Goal: Task Accomplishment & Management: Use online tool/utility

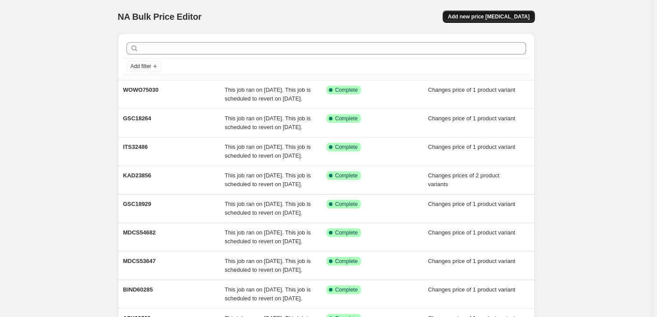
click at [479, 14] on span "Add new price change job" at bounding box center [489, 16] width 82 height 7
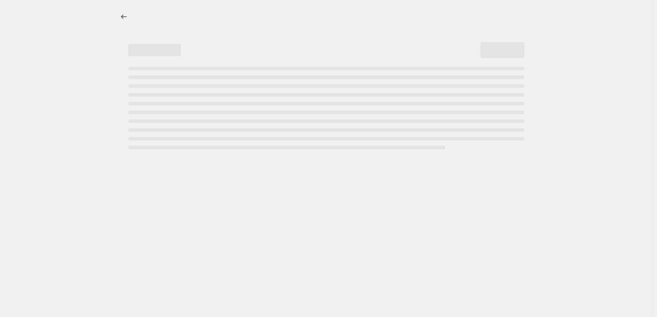
select select "percentage"
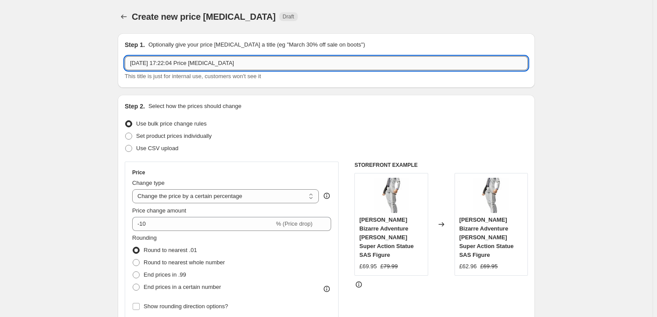
click at [226, 64] on input "14 Aug 2025, 17:22:04 Price change job" at bounding box center [326, 63] width 403 height 14
paste input "FREE462879UC"
type input "FREE462879UC"
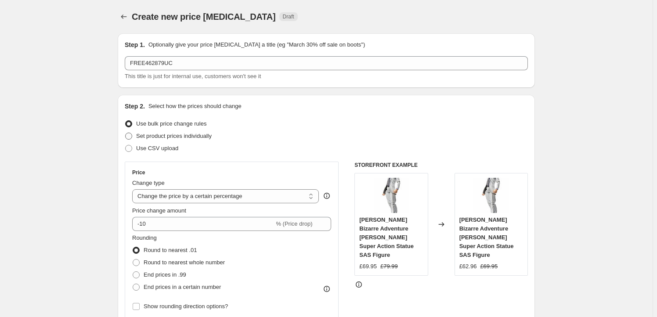
click at [171, 135] on span "Set product prices individually" at bounding box center [174, 136] width 76 height 7
click at [126, 133] on input "Set product prices individually" at bounding box center [125, 133] width 0 height 0
radio input "true"
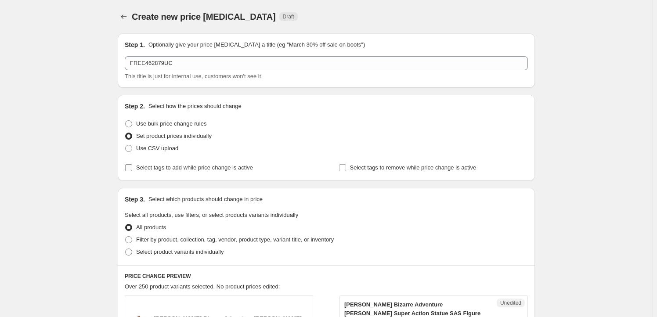
click at [153, 172] on label "Select tags to add while price change is active" at bounding box center [189, 168] width 128 height 12
click at [132, 171] on input "Select tags to add while price change is active" at bounding box center [128, 167] width 7 height 7
checkbox input "true"
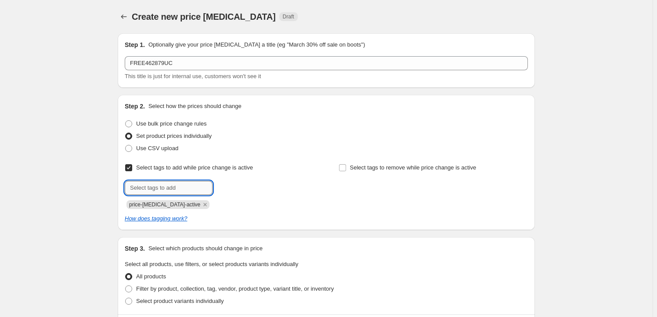
click at [163, 187] on input "text" at bounding box center [169, 188] width 88 height 14
type input "Milestone"
drag, startPoint x: 227, startPoint y: 187, endPoint x: 223, endPoint y: 188, distance: 4.9
click at [227, 187] on b "Add" at bounding box center [225, 187] width 10 height 6
click at [176, 190] on input "text" at bounding box center [169, 188] width 88 height 14
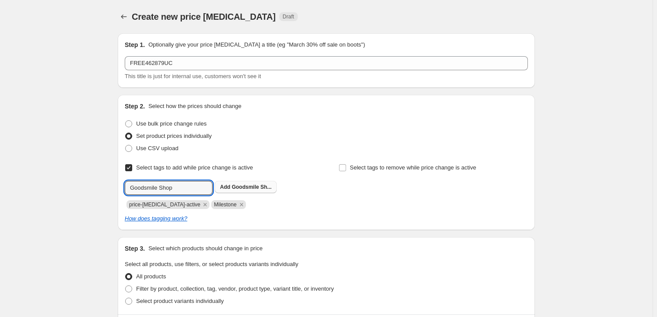
type input "Goodsmile Shop"
click at [241, 184] on span "Goodsmile Sh..." at bounding box center [252, 187] width 40 height 6
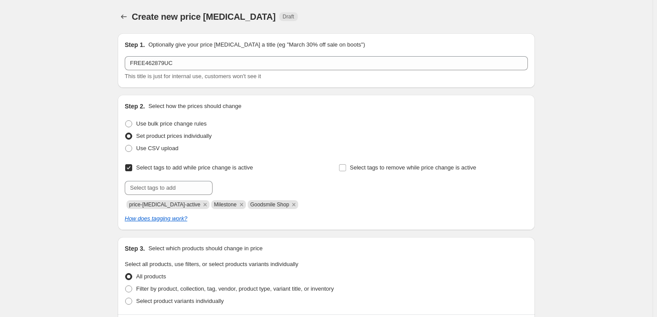
scroll to position [133, 0]
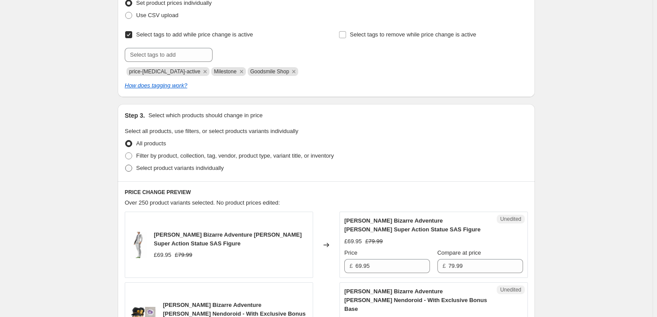
click at [202, 167] on span "Select product variants individually" at bounding box center [179, 168] width 87 height 7
click at [126, 165] on input "Select product variants individually" at bounding box center [125, 165] width 0 height 0
radio input "true"
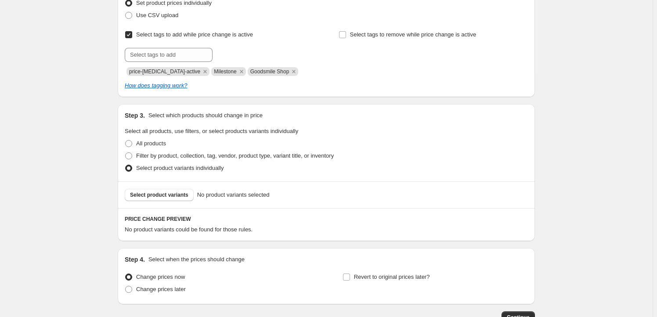
click at [152, 192] on span "Select product variants" at bounding box center [159, 194] width 58 height 7
click at [176, 197] on span "Select product variants" at bounding box center [159, 194] width 58 height 7
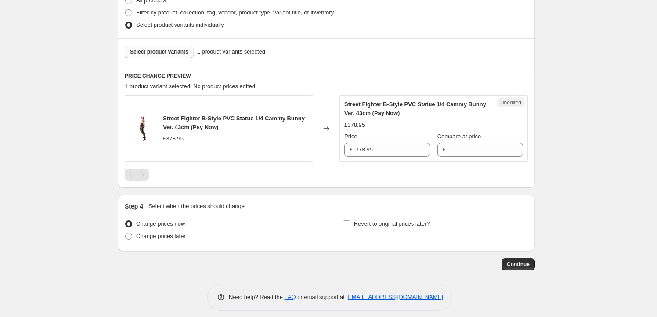
scroll to position [282, 0]
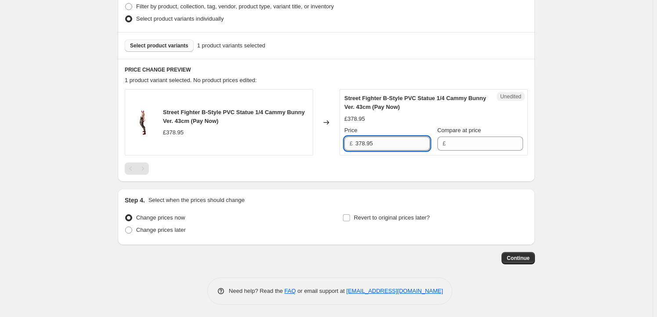
click at [372, 148] on input "378.95" at bounding box center [392, 144] width 75 height 14
type input "378.95"
click at [468, 143] on input "Compare at price" at bounding box center [485, 144] width 75 height 14
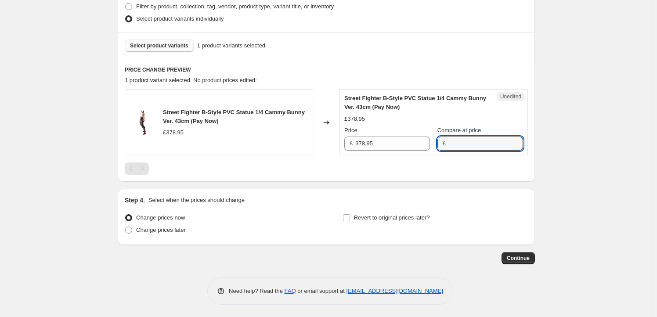
paste input "378.95"
type input "378.95"
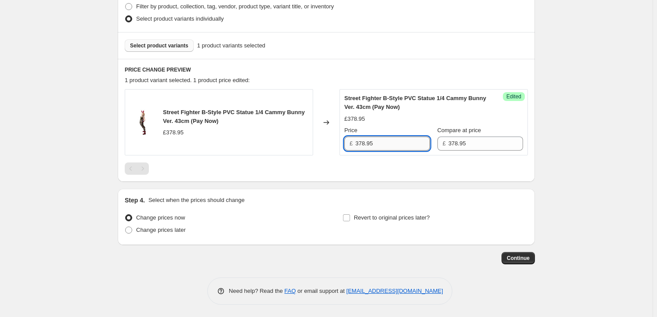
click at [376, 147] on input "378.95" at bounding box center [392, 144] width 75 height 14
click at [362, 147] on input "378.95" at bounding box center [392, 144] width 75 height 14
type input "359.95"
click at [42, 118] on div "Create new price change job. This page is ready Create new price change job Dra…" at bounding box center [326, 18] width 652 height 600
click at [387, 210] on div "Step 4. Select when the prices should change Change prices now Change prices la…" at bounding box center [326, 217] width 403 height 42
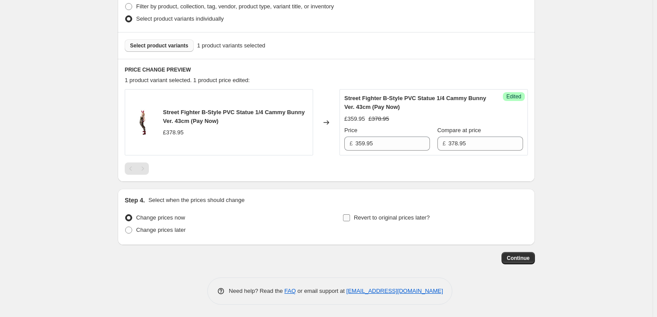
click at [380, 220] on span "Revert to original prices later?" at bounding box center [392, 217] width 76 height 7
click at [350, 220] on input "Revert to original prices later?" at bounding box center [346, 217] width 7 height 7
checkbox input "true"
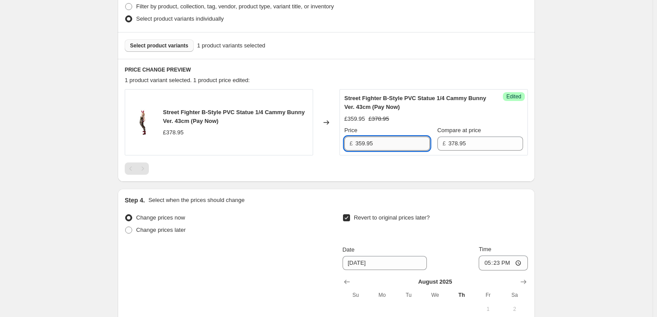
click at [380, 137] on input "359.95" at bounding box center [392, 144] width 75 height 14
click at [365, 140] on input "359.95" at bounding box center [392, 144] width 75 height 14
type input "357.95"
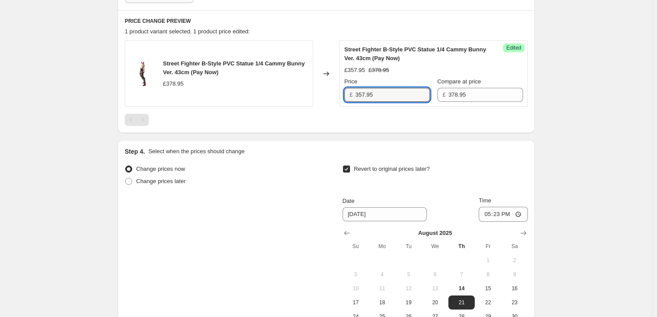
scroll to position [415, 0]
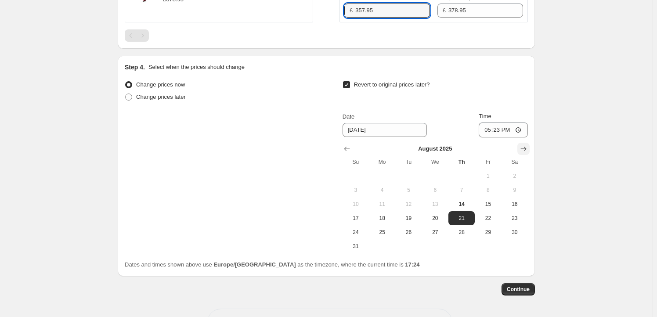
click at [523, 151] on icon "Show next month, September 2025" at bounding box center [523, 148] width 9 height 9
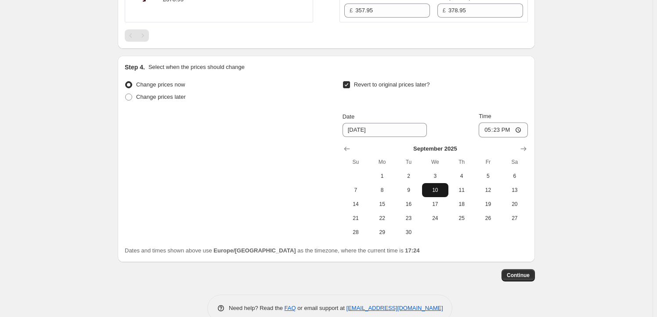
click at [440, 192] on span "10" at bounding box center [434, 190] width 19 height 7
type input "9/10/2025"
click at [498, 129] on input "17:23" at bounding box center [502, 129] width 49 height 15
type input "23:59"
click at [519, 271] on button "Continue" at bounding box center [517, 275] width 33 height 12
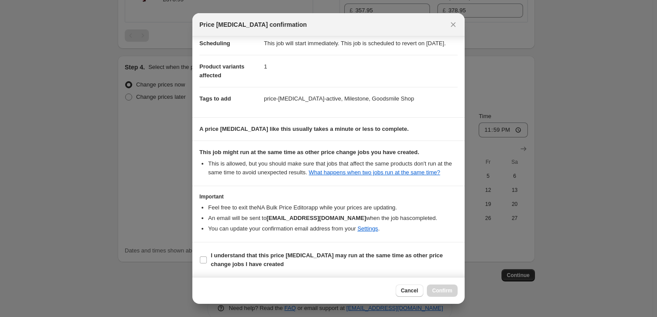
scroll to position [29, 0]
click at [232, 262] on b "I understand that this price change job may run at the same time as other price…" at bounding box center [327, 259] width 232 height 15
click at [207, 262] on input "I understand that this price change job may run at the same time as other price…" at bounding box center [203, 259] width 7 height 7
checkbox input "true"
click at [459, 295] on div "Cancel Confirm" at bounding box center [328, 290] width 272 height 27
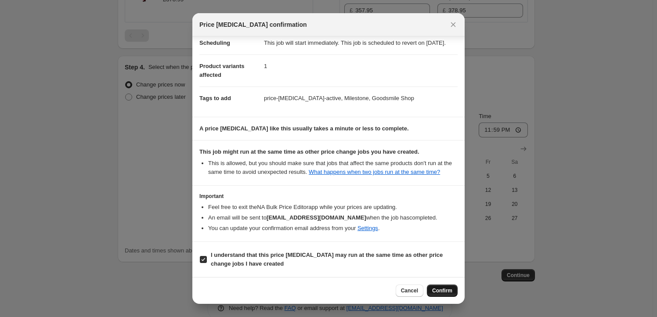
click at [445, 291] on span "Confirm" at bounding box center [442, 290] width 20 height 7
